Goal: Entertainment & Leisure: Consume media (video, audio)

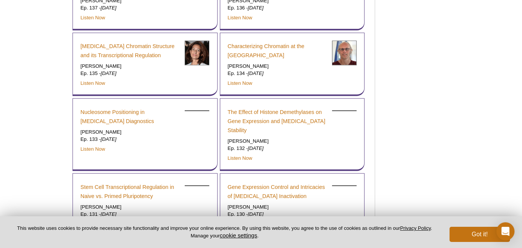
scroll to position [1020, 0]
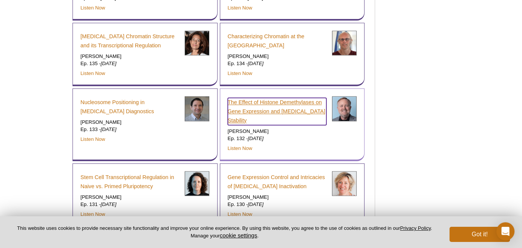
click at [276, 98] on link "The Effect of Histone Demethylases on Gene Expression and [MEDICAL_DATA] Stabil…" at bounding box center [277, 111] width 99 height 27
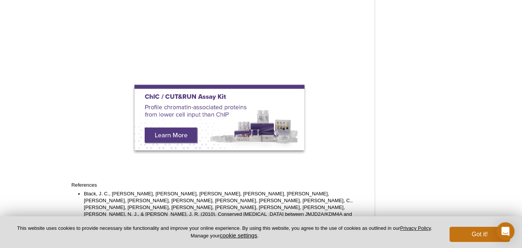
scroll to position [132, 0]
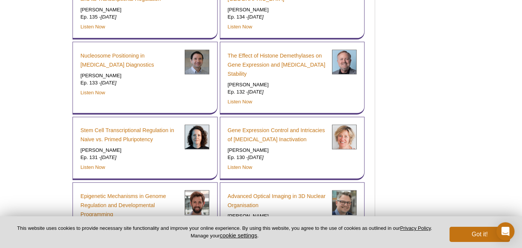
scroll to position [1039, 0]
